Goal: Information Seeking & Learning: Learn about a topic

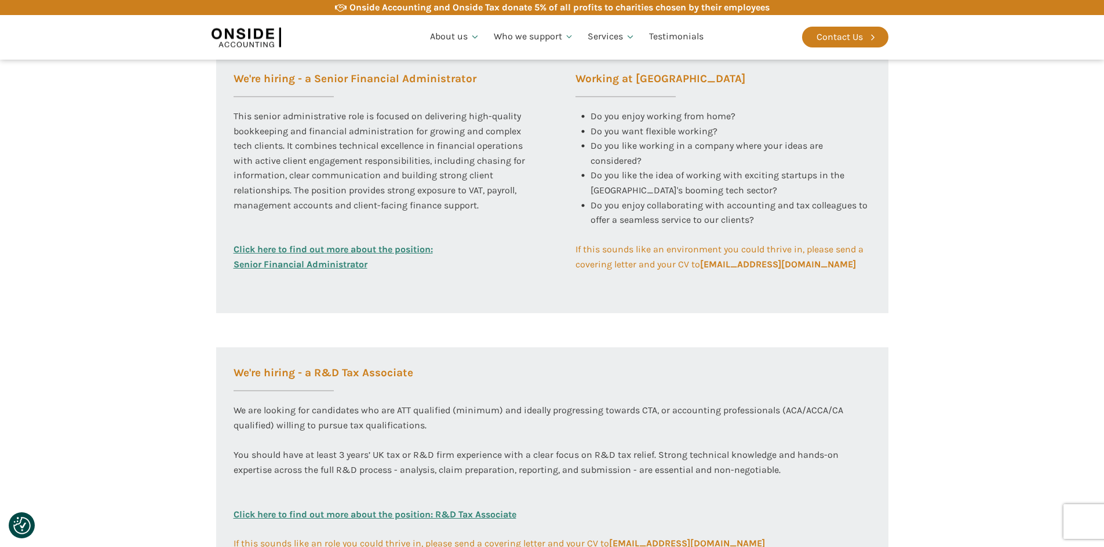
scroll to position [579, 0]
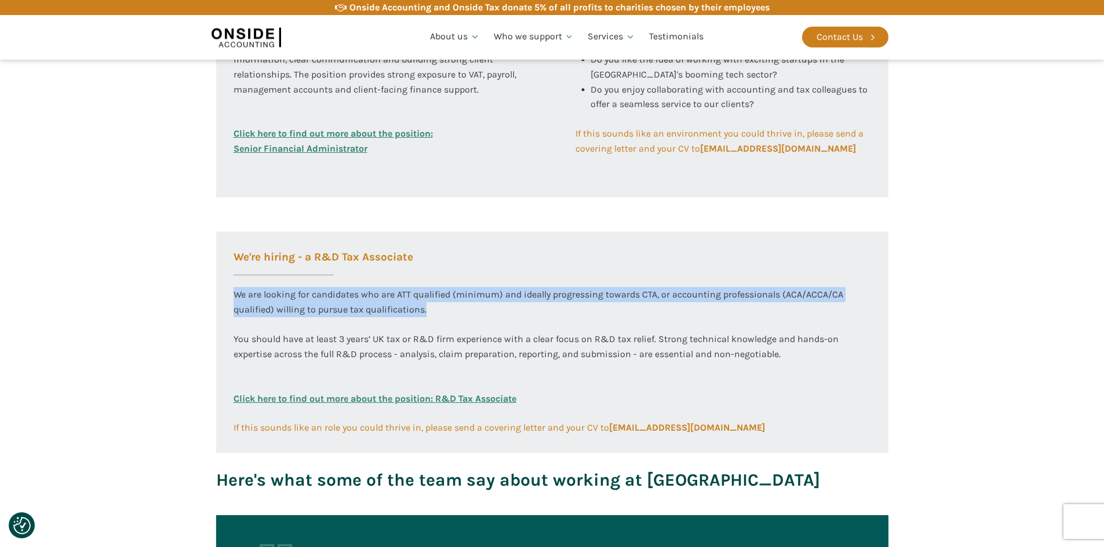
drag, startPoint x: 233, startPoint y: 294, endPoint x: 444, endPoint y: 312, distance: 211.1
click at [444, 312] on div "We are looking for candidates who are ATT qualified (minimum) and ideally progr…" at bounding box center [551, 339] width 637 height 104
copy div "We are looking for candidates who are ATT qualified (minimum) and ideally progr…"
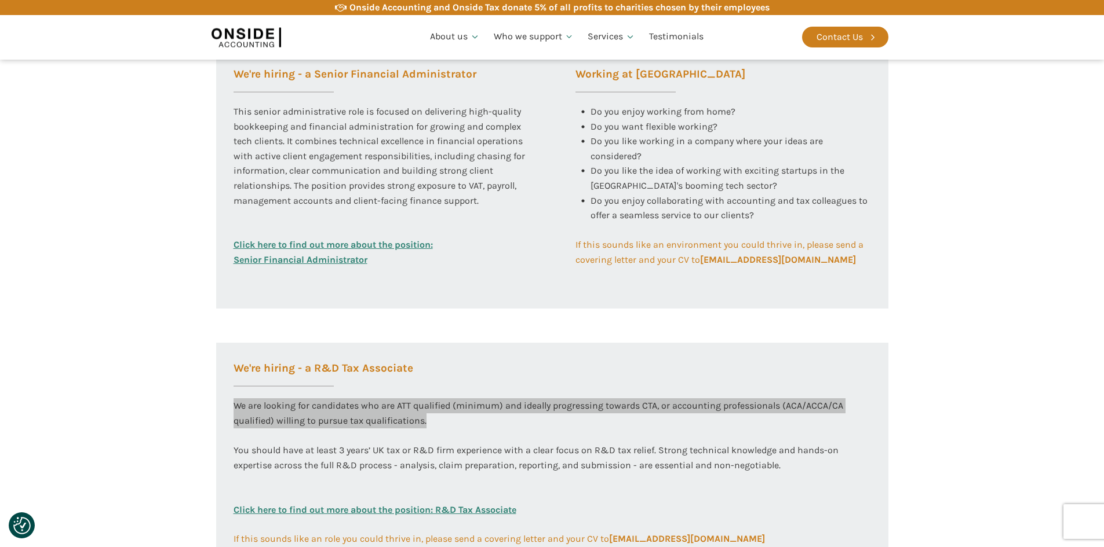
scroll to position [463, 0]
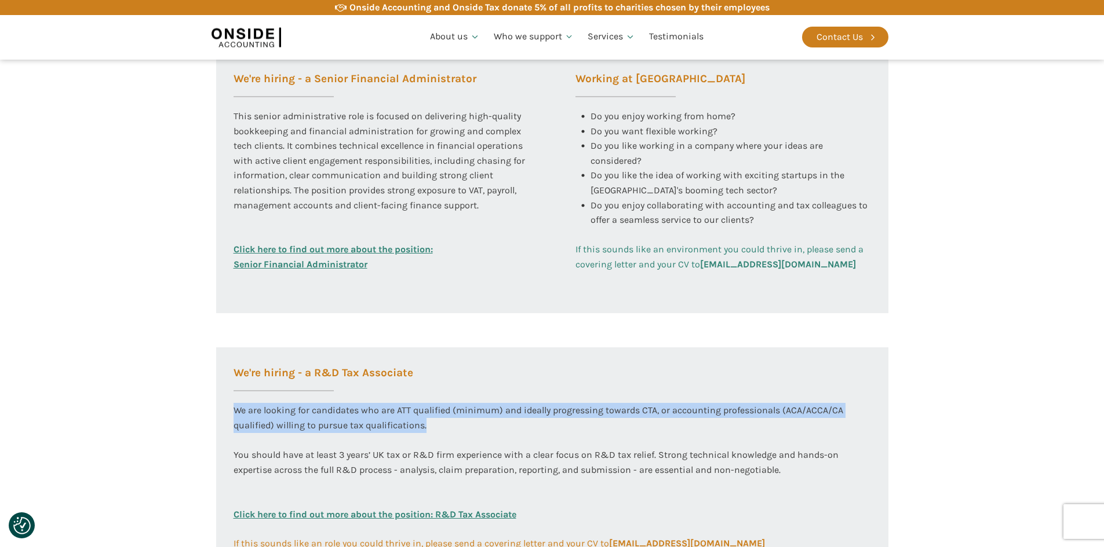
drag, startPoint x: 573, startPoint y: 79, endPoint x: 858, endPoint y: 265, distance: 340.3
click at [858, 265] on div "Working at Onside Do you enjoy working from home? Do you want flexible working?…" at bounding box center [723, 162] width 330 height 219
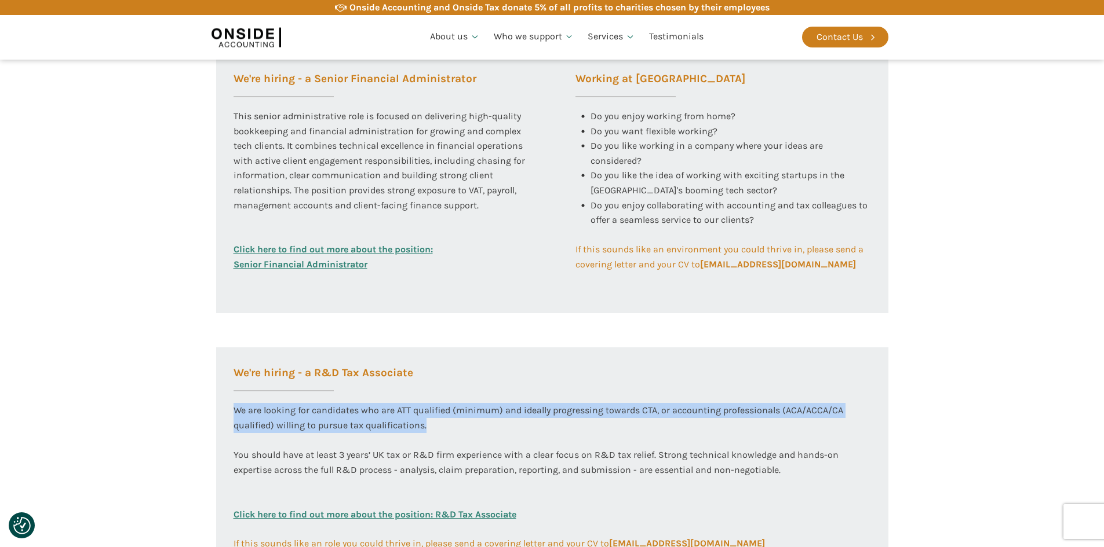
copy div "Working at Onside Do you enjoy working from home? Do you want flexible working?…"
click at [708, 160] on div "Do you like working in a company where your ideas are considered?" at bounding box center [730, 153] width 280 height 30
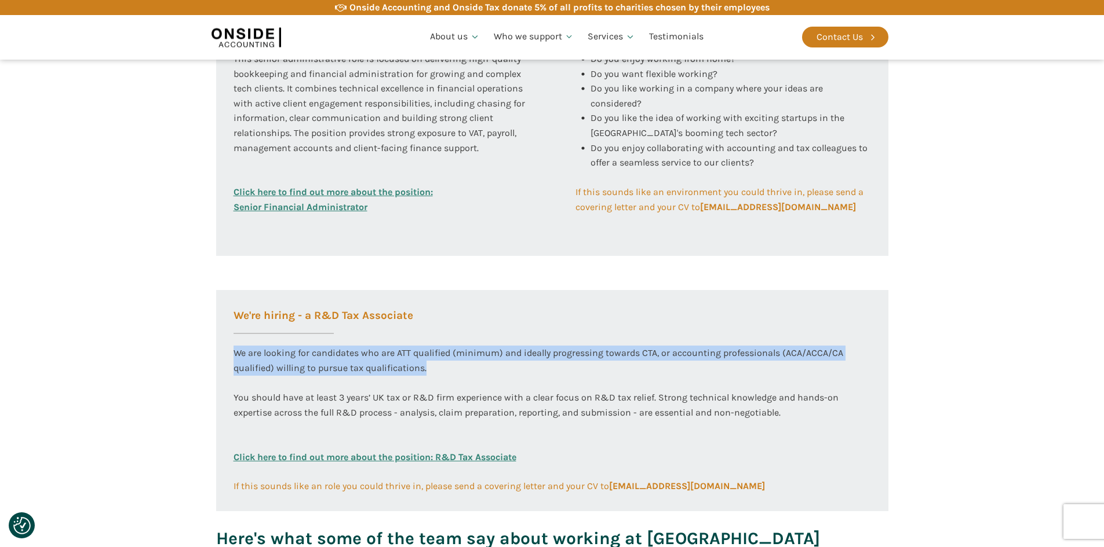
scroll to position [637, 0]
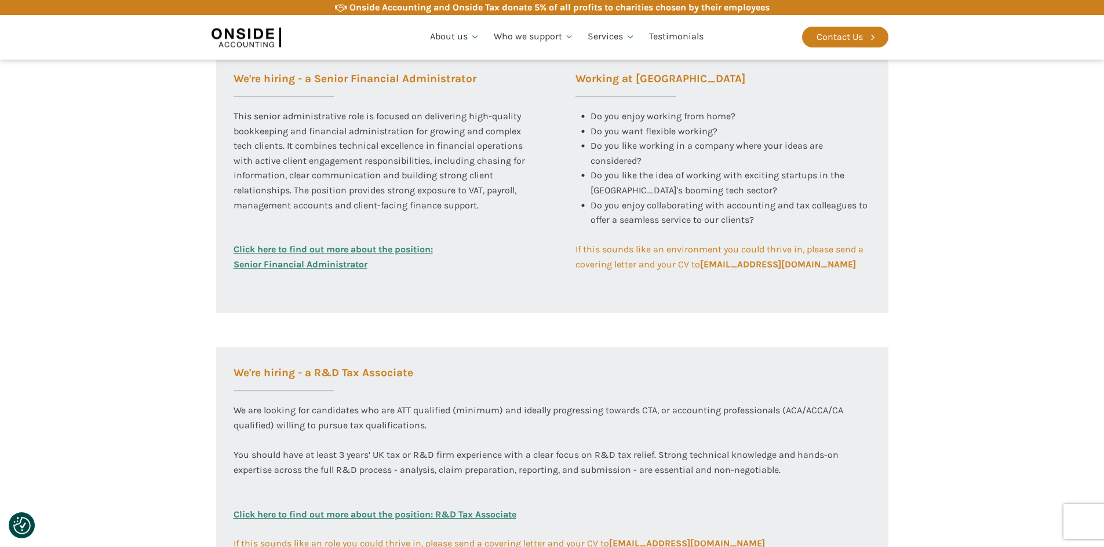
scroll to position [637, 0]
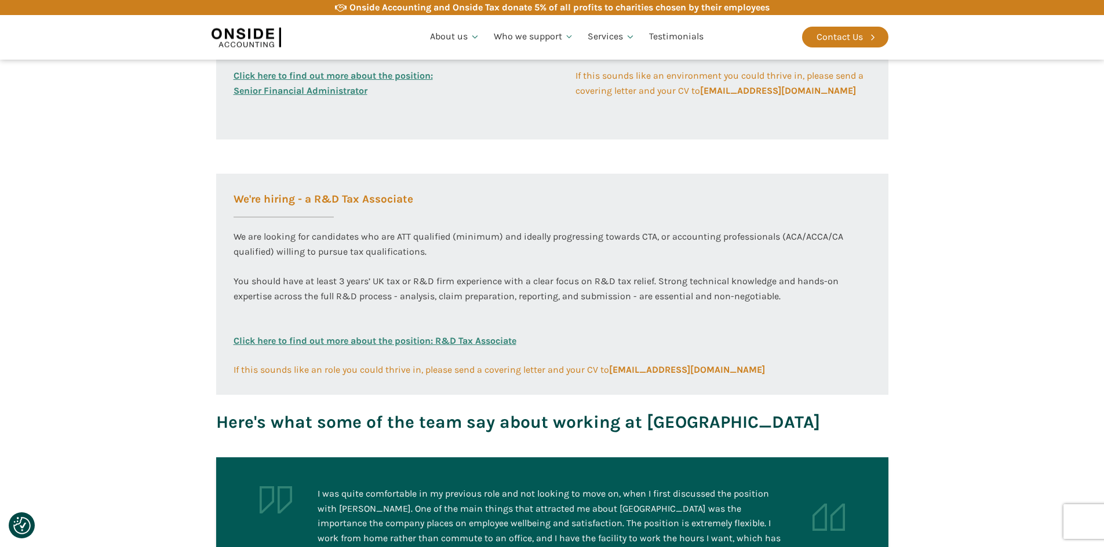
click at [283, 342] on link "Click here to find out more about the position: R&D Tax Associate" at bounding box center [374, 348] width 283 height 29
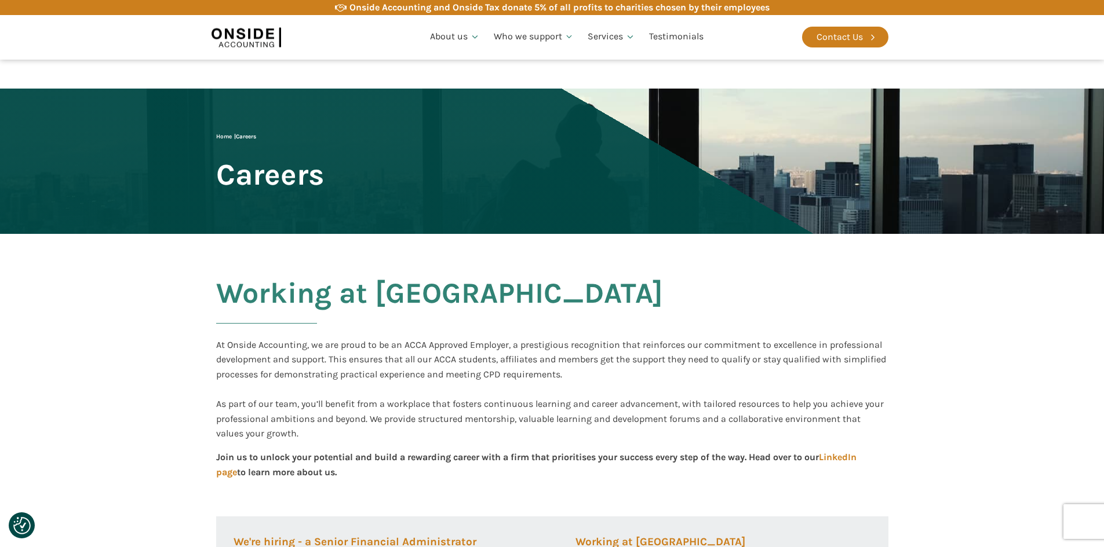
scroll to position [637, 0]
